Goal: Book appointment/travel/reservation

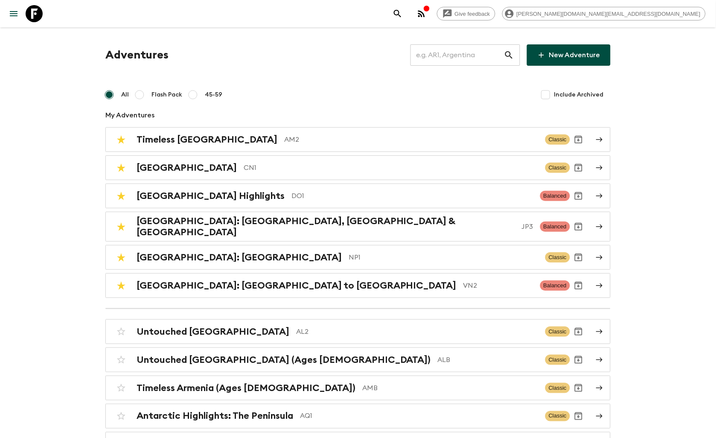
click at [448, 60] on input "text" at bounding box center [457, 55] width 93 height 24
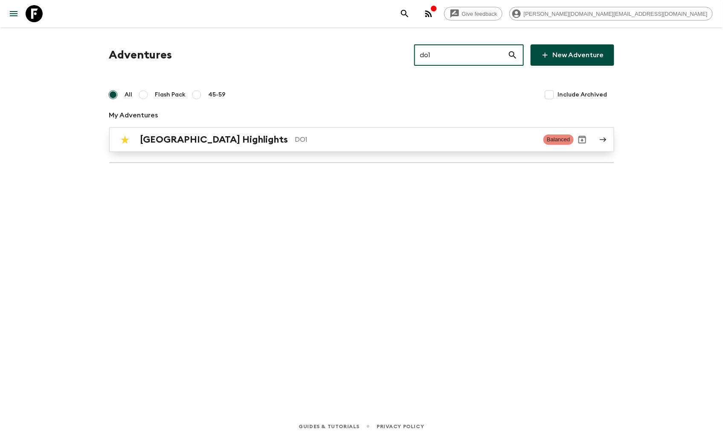
type input "do1"
click at [264, 142] on h2 "[GEOGRAPHIC_DATA] Highlights" at bounding box center [214, 139] width 148 height 11
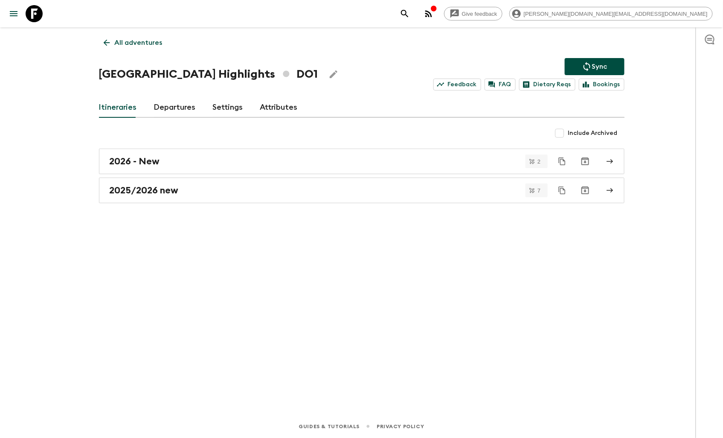
click at [163, 108] on link "Departures" at bounding box center [175, 107] width 42 height 20
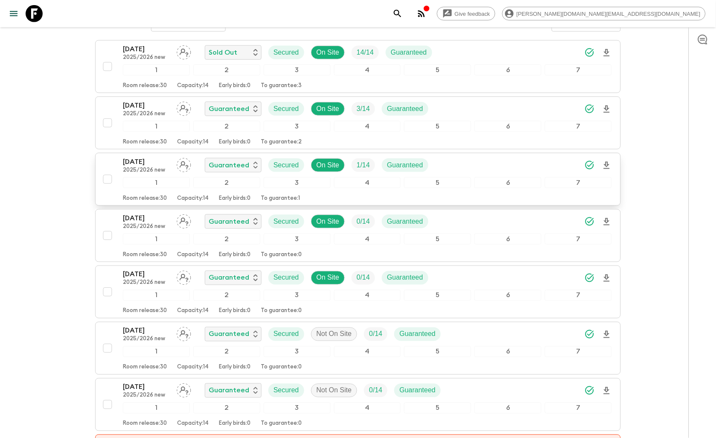
scroll to position [142, 0]
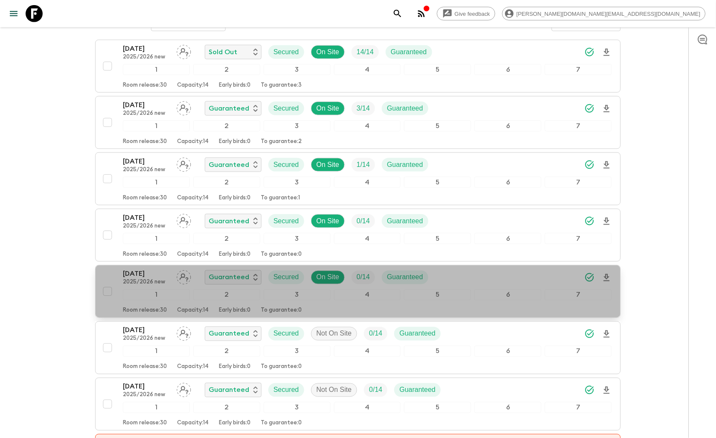
click at [116, 277] on div "[DATE] 2025/2026 new Guaranteed Secured On Site 0 / 14 Guaranteed 1 2 3 4 5 6 7…" at bounding box center [355, 291] width 513 height 45
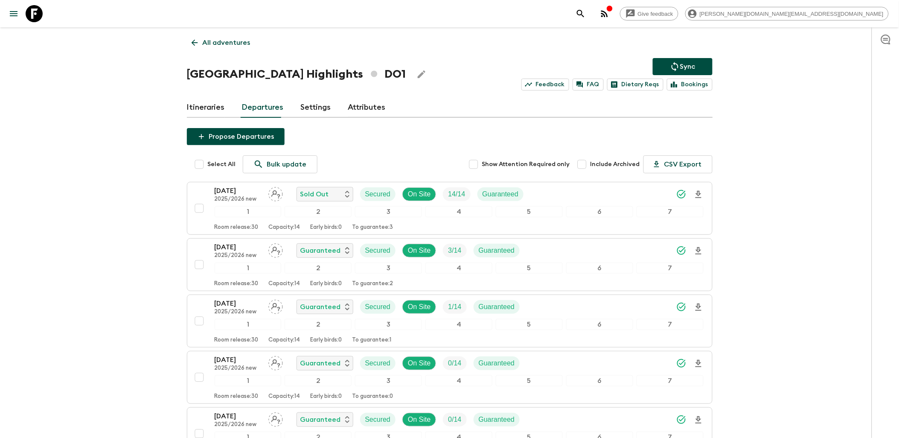
click at [34, 15] on icon at bounding box center [34, 13] width 17 height 17
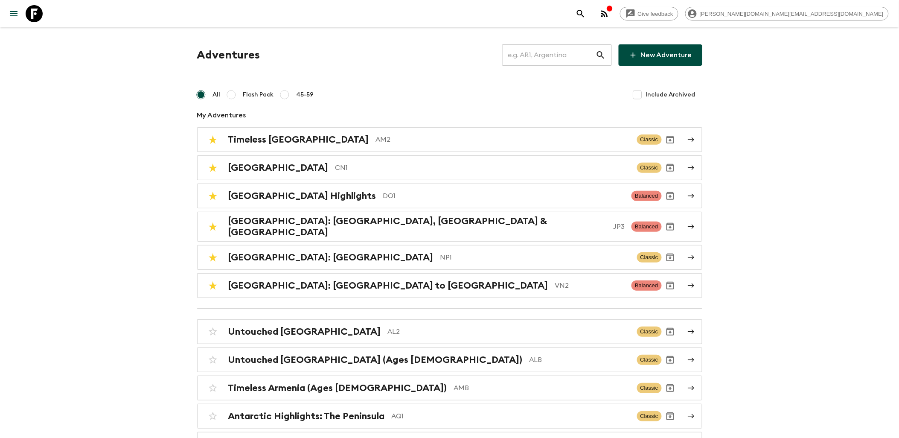
click at [27, 15] on icon at bounding box center [34, 13] width 17 height 17
